Goal: Check status: Check status

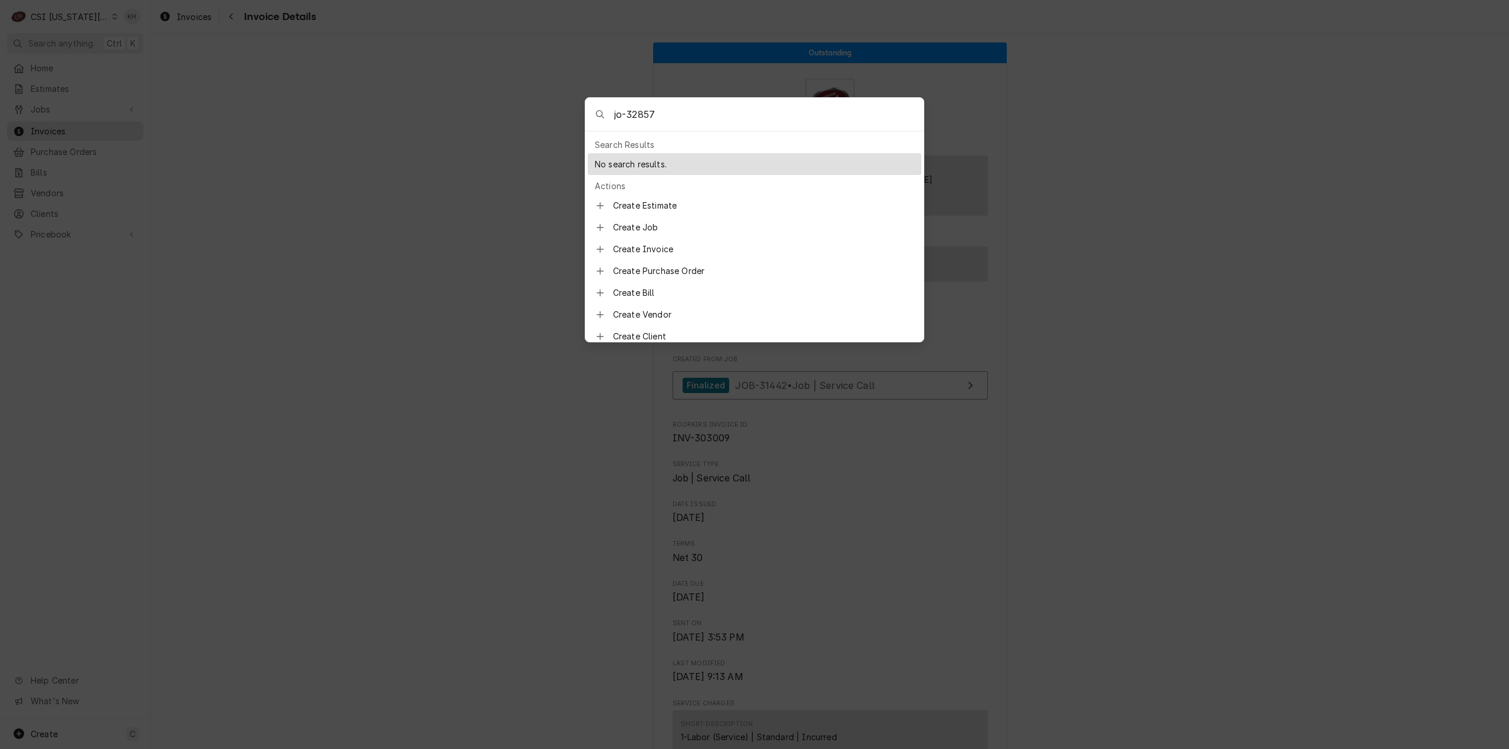
click at [622, 110] on input "jo-32857" at bounding box center [768, 114] width 309 height 33
type input "job-32857"
click at [648, 159] on span "JOB-32857" at bounding box center [627, 165] width 45 height 12
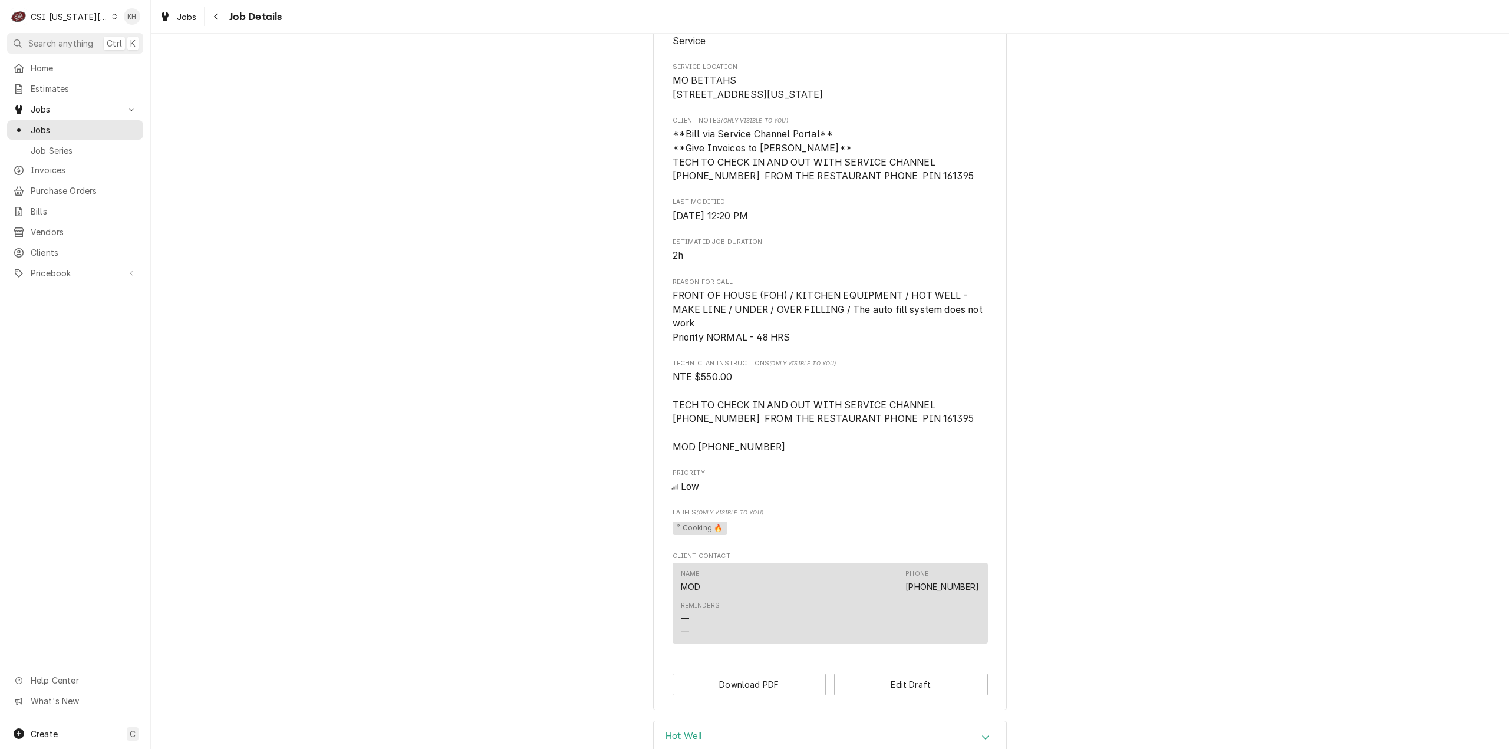
scroll to position [446, 0]
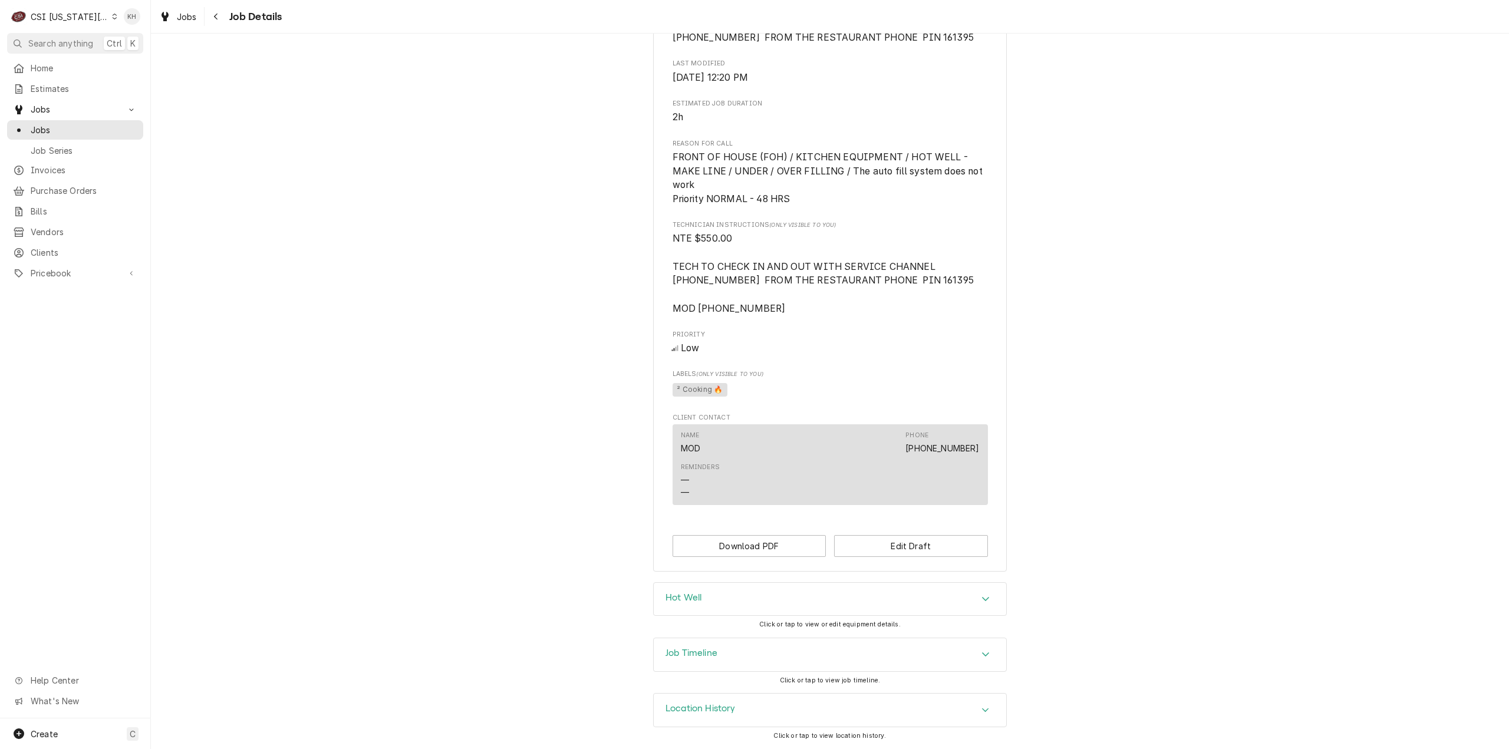
click at [714, 645] on div "Job Timeline" at bounding box center [830, 654] width 352 height 33
